Goal: Task Accomplishment & Management: Complete application form

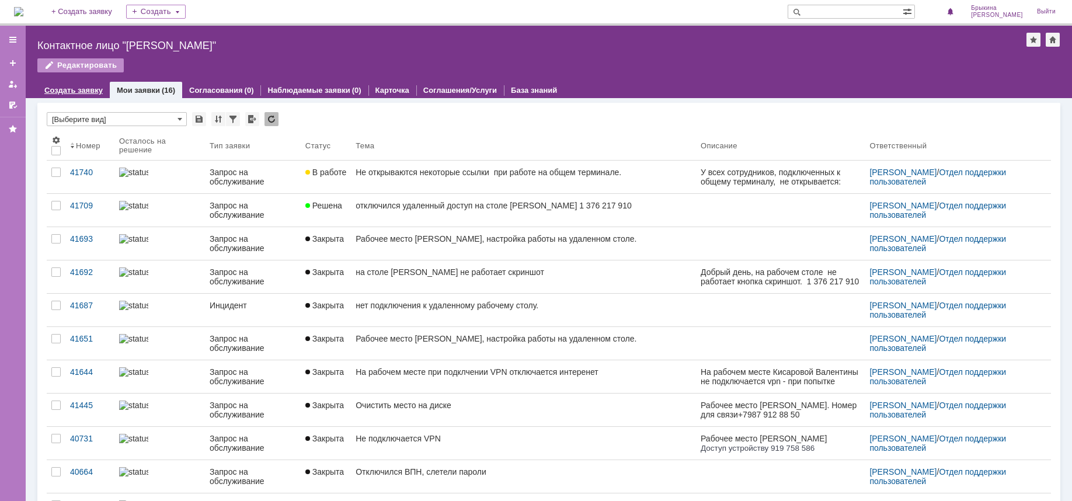
click at [79, 84] on div "Создать заявку" at bounding box center [73, 90] width 72 height 17
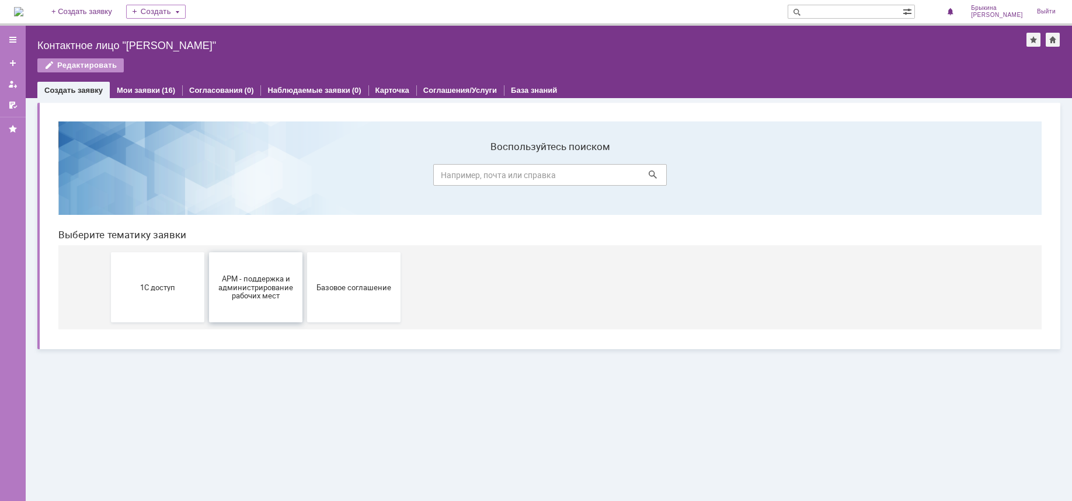
click at [248, 294] on span "АРМ - поддержка и администрирование рабочих мест" at bounding box center [256, 287] width 86 height 26
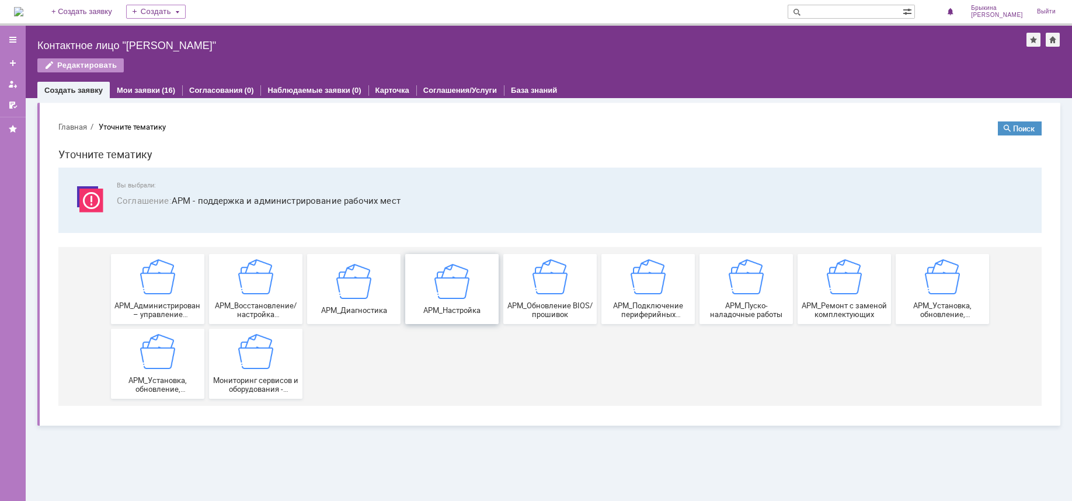
click at [442, 297] on img at bounding box center [451, 280] width 35 height 35
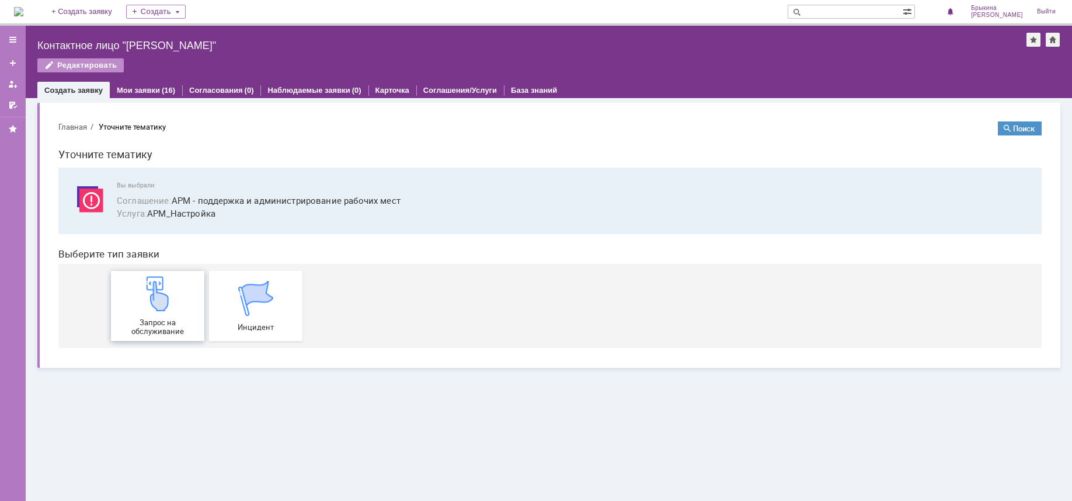
click at [149, 305] on img at bounding box center [157, 293] width 35 height 35
click at [168, 312] on div "Запрос на обслуживание" at bounding box center [157, 306] width 86 height 60
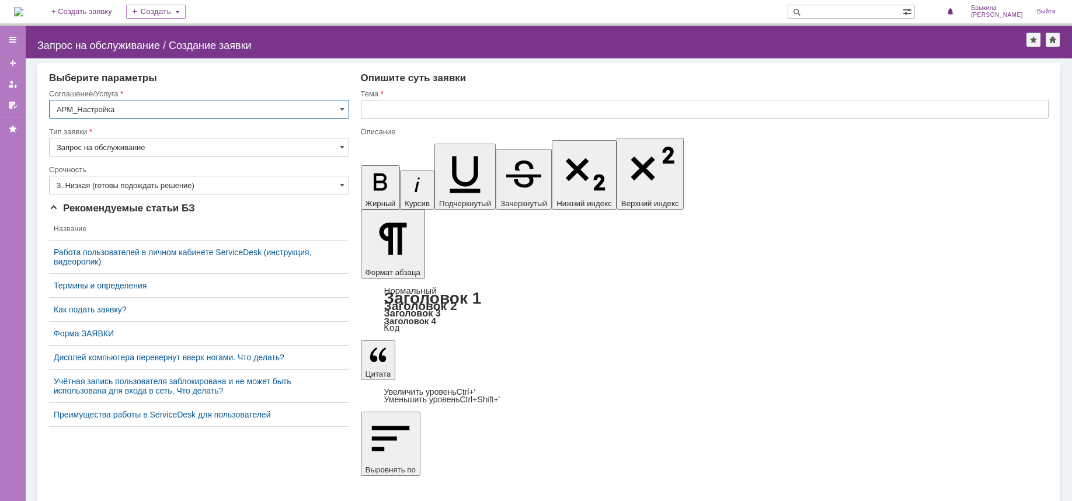
click at [131, 183] on input "3. Низкая (готовы подождать решение)" at bounding box center [199, 185] width 300 height 19
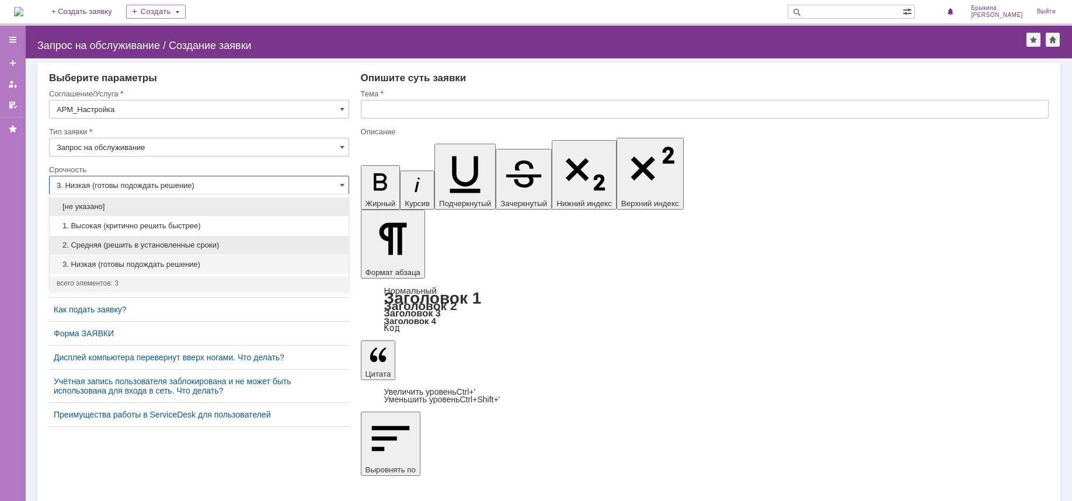
click at [119, 245] on span "2. Средняя (решить в установленные сроки)" at bounding box center [199, 245] width 285 height 9
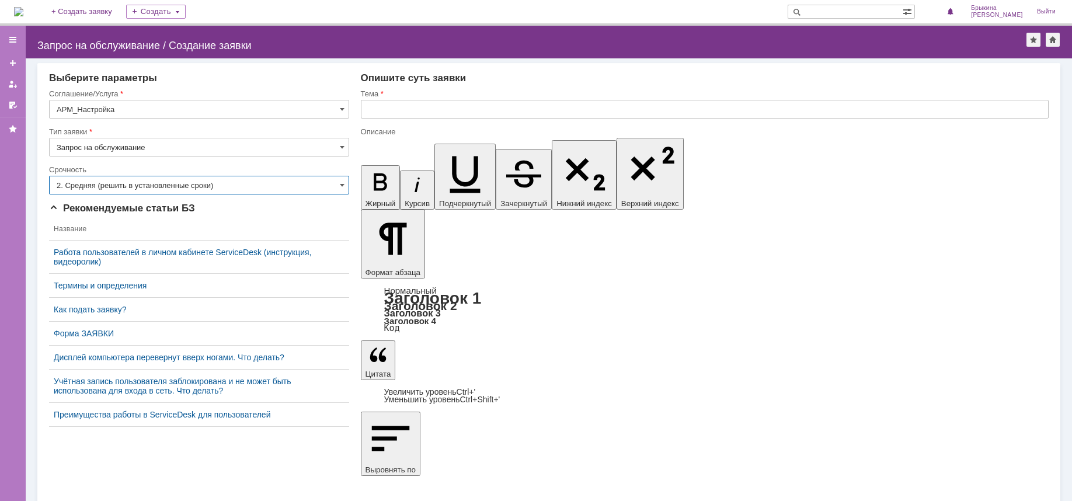
type input "2. Средняя (решить в установленные сроки)"
click at [391, 113] on input "text" at bounding box center [705, 109] width 688 height 19
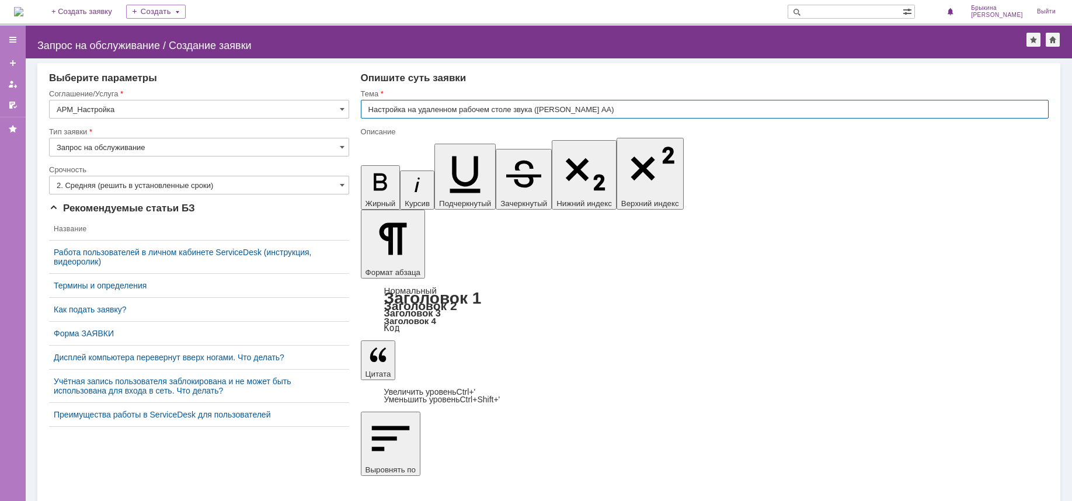
type input "Настройка на удаленном рабочем столе звука (Шкредова АА)"
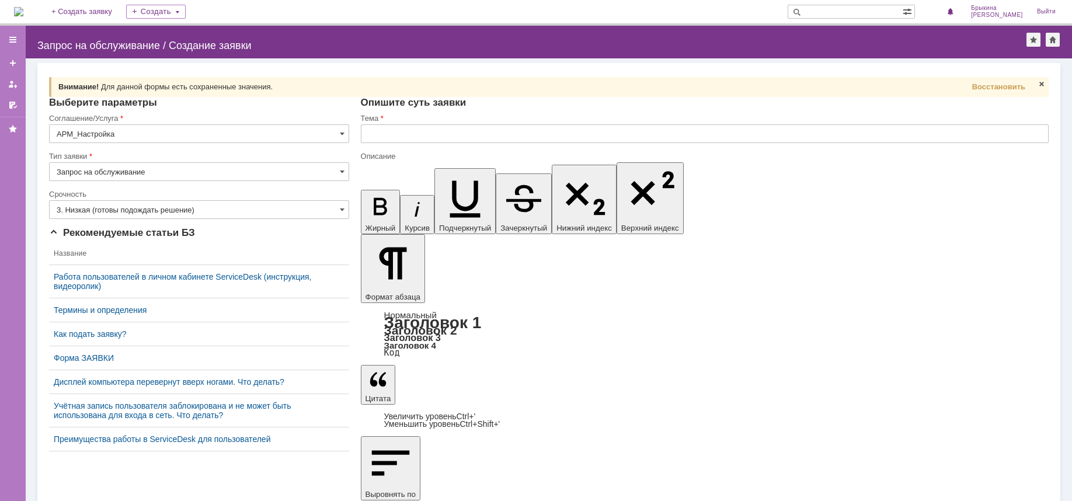
click at [123, 207] on input "3. Низкая (готовы подождать решение)" at bounding box center [199, 209] width 300 height 19
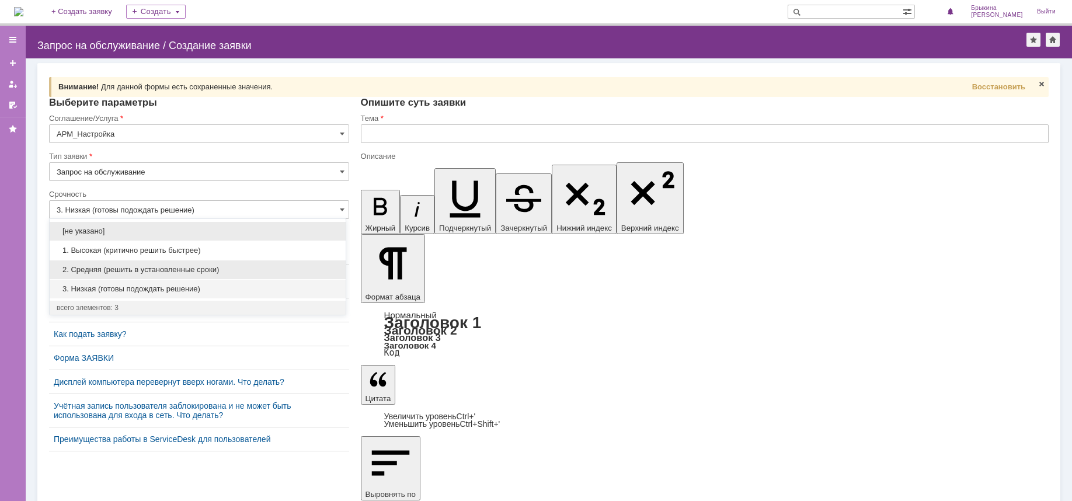
click at [117, 268] on span "2. Средняя (решить в установленные сроки)" at bounding box center [198, 269] width 282 height 9
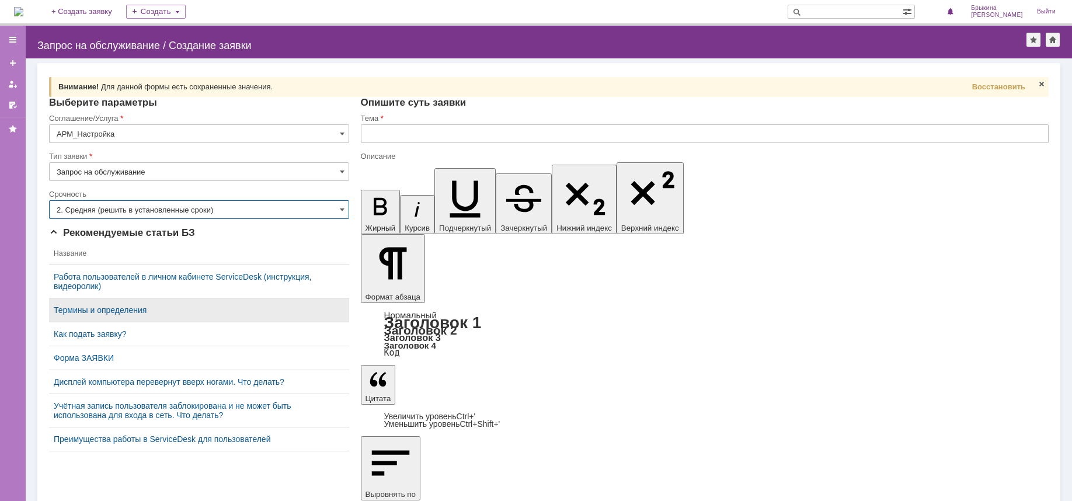
type input "2. Средняя (решить в установленные сроки)"
click at [385, 138] on input "text" at bounding box center [705, 133] width 688 height 19
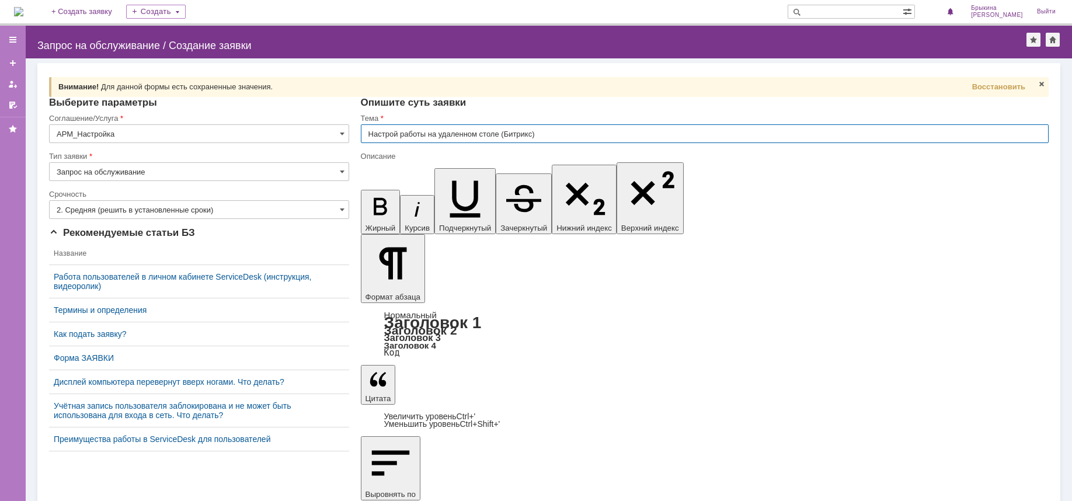
type input "Настрой работы на удаленном столе (Битрикс)"
click at [395, 134] on input "Настрой работы на удаленном столе (Битрикс)" at bounding box center [705, 133] width 688 height 19
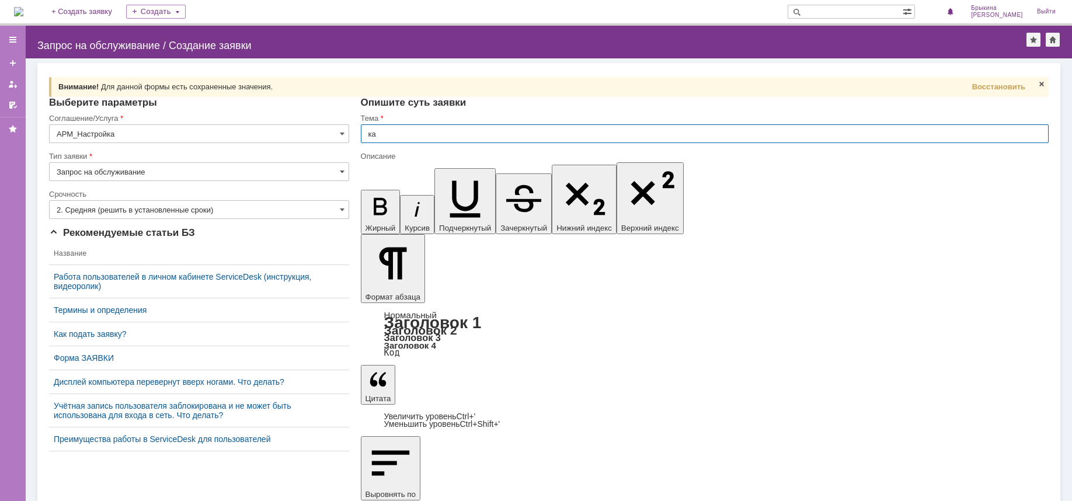
click at [402, 135] on input "ка" at bounding box center [705, 133] width 688 height 19
drag, startPoint x: 375, startPoint y: 136, endPoint x: 330, endPoint y: 135, distance: 44.4
drag, startPoint x: 903, startPoint y: 4128, endPoint x: 820, endPoint y: 4126, distance: 82.9
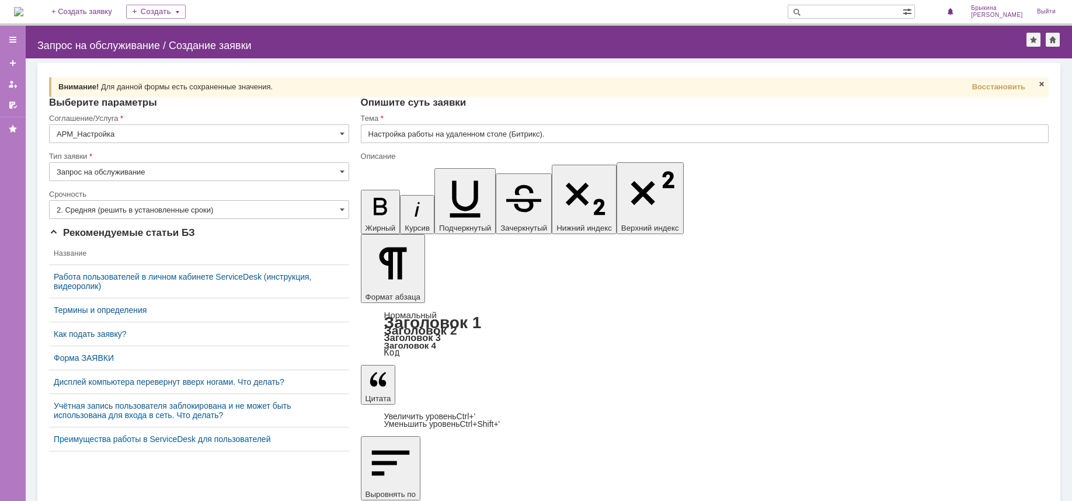
scroll to position [105, 0]
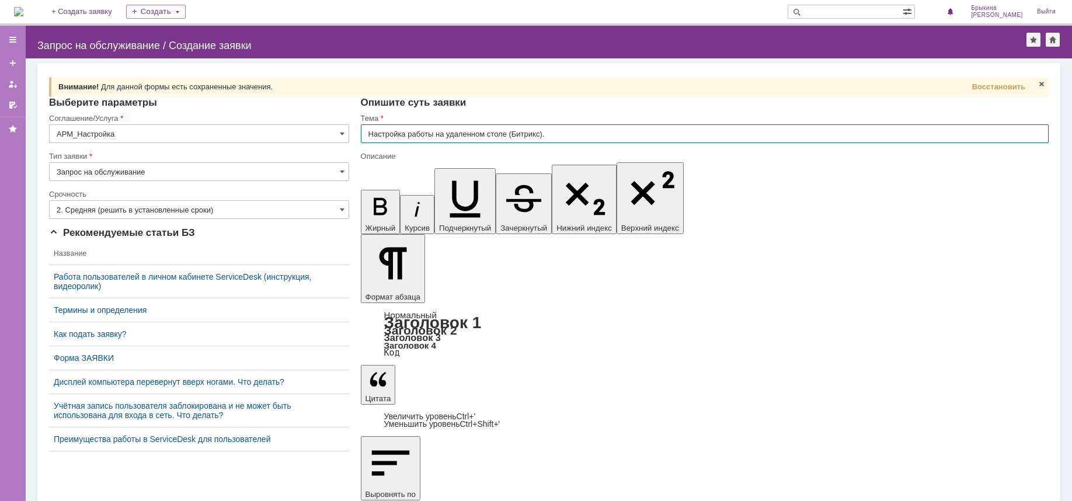
click at [508, 134] on input "Настройка работы на удаленном столе (Битрикс)." at bounding box center [705, 133] width 688 height 19
type input "Настройка работы на удаленном столе [PERSON_NAME] АА (Битрикс)."
